Goal: Navigation & Orientation: Find specific page/section

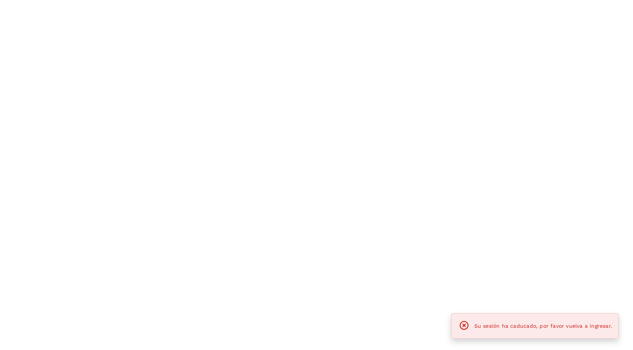
click at [370, 50] on div at bounding box center [316, 175] width 633 height 350
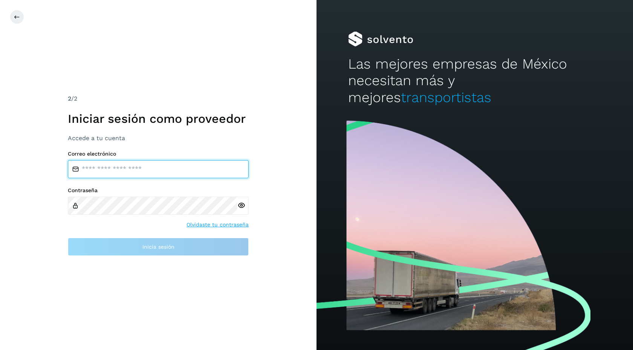
type input "**********"
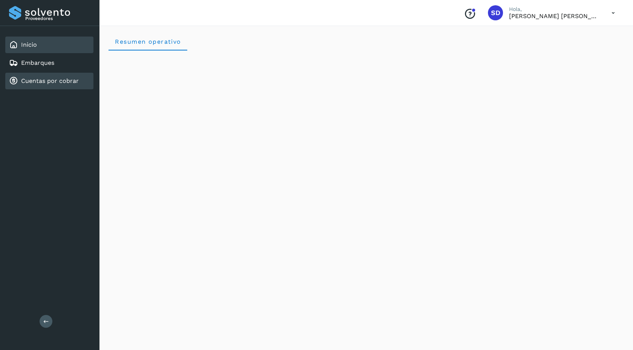
click at [77, 79] on link "Cuentas por cobrar" at bounding box center [50, 80] width 58 height 7
